Goal: Task Accomplishment & Management: Manage account settings

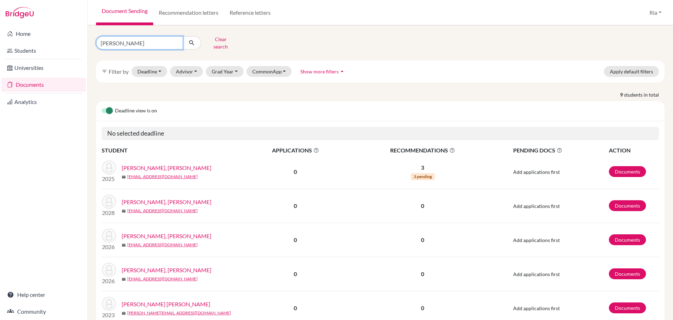
click at [176, 39] on input "[PERSON_NAME]" at bounding box center [139, 42] width 87 height 13
type input "[PERSON_NAME]"
click button "submit" at bounding box center [192, 42] width 19 height 13
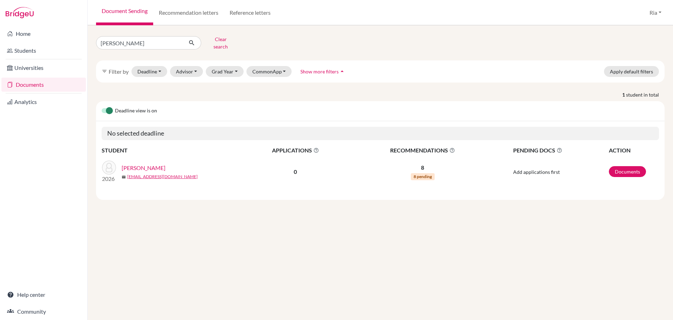
click at [141, 163] on link "[PERSON_NAME]" at bounding box center [144, 167] width 44 height 8
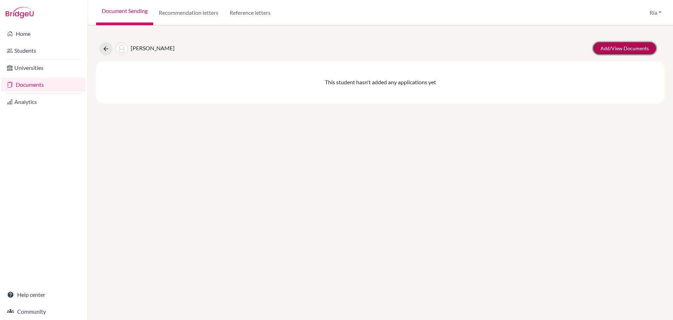
click at [623, 49] on link "Add/View Documents" at bounding box center [625, 48] width 63 height 12
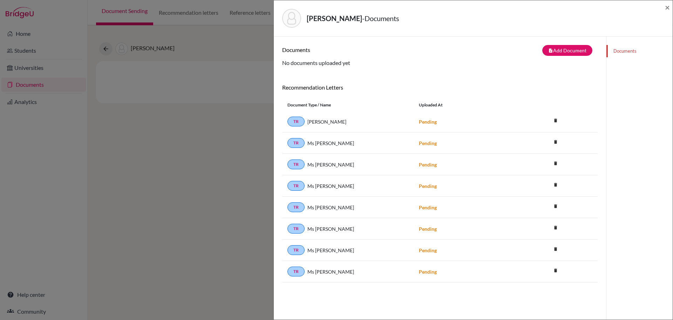
click at [205, 188] on div "Maheli, Claudia - Documents × Documents note_add Add Document Document type Cha…" at bounding box center [336, 160] width 673 height 320
click at [667, 9] on span "×" at bounding box center [667, 7] width 5 height 10
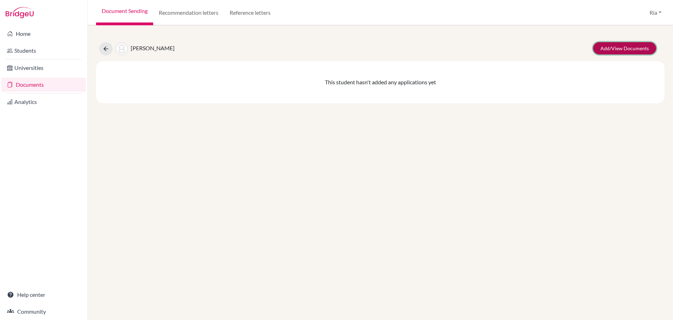
click at [630, 48] on link "Add/View Documents" at bounding box center [625, 48] width 63 height 12
